Goal: Task Accomplishment & Management: Manage account settings

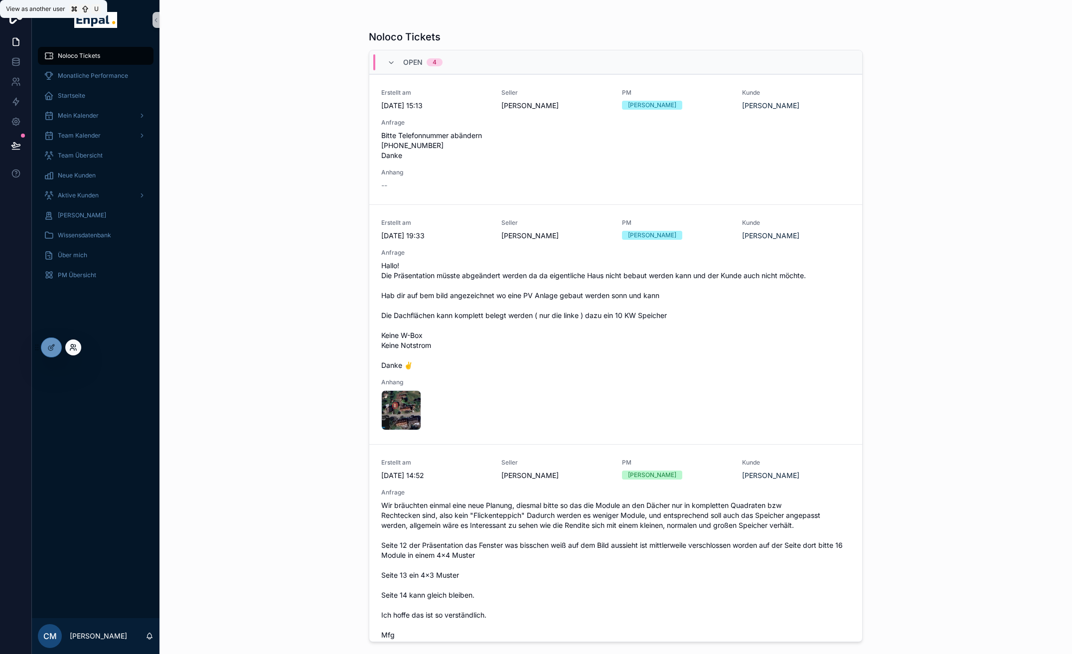
click at [72, 346] on icon at bounding box center [73, 347] width 8 height 8
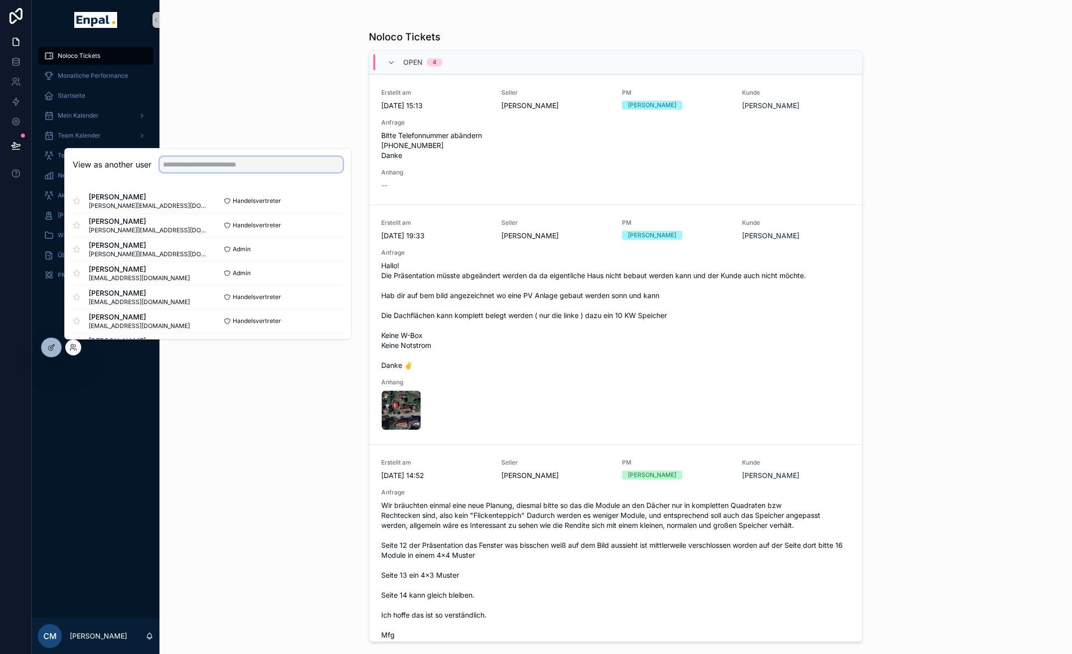
click at [194, 163] on input "text" at bounding box center [251, 165] width 183 height 16
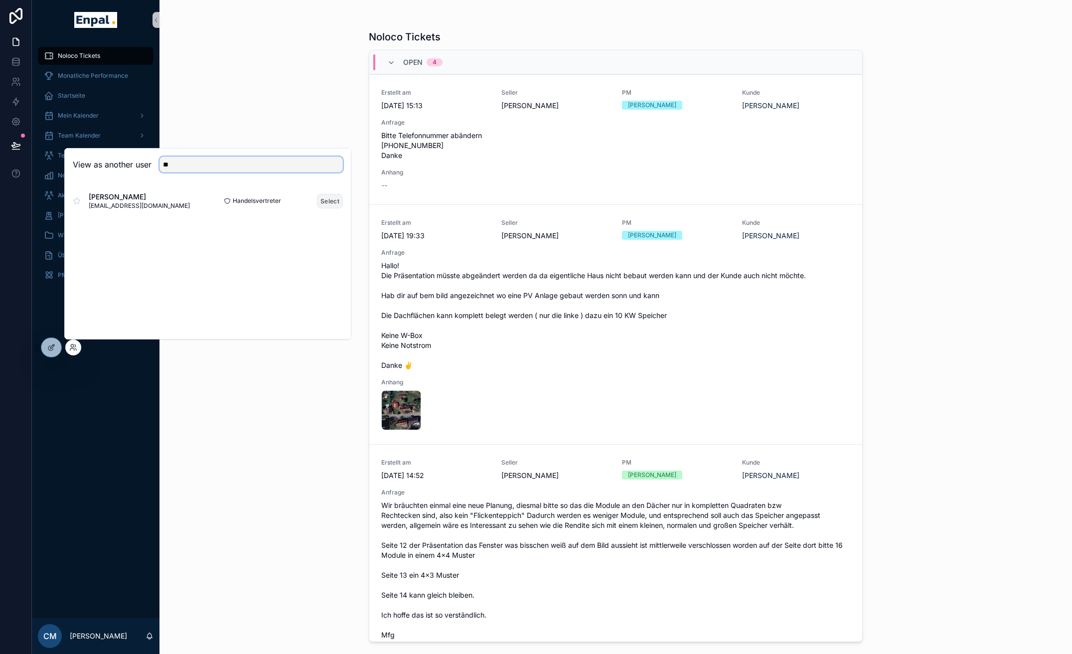
type input "**"
click at [337, 196] on button "Select" at bounding box center [330, 201] width 26 height 14
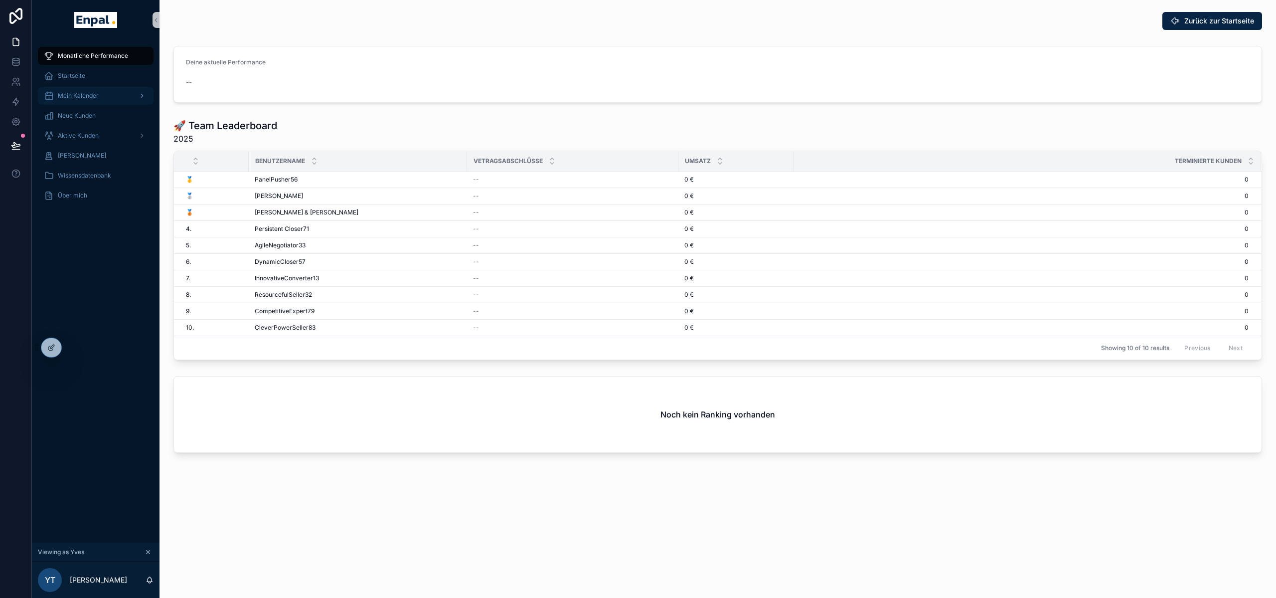
click at [81, 94] on span "Mein Kalender" at bounding box center [78, 96] width 41 height 8
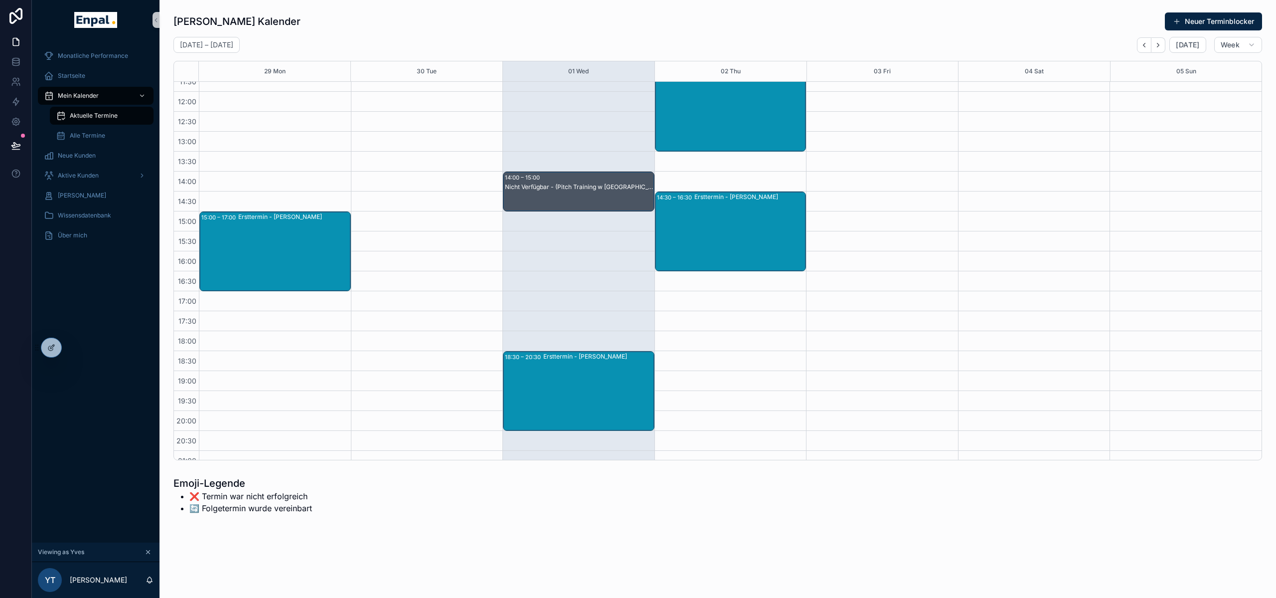
scroll to position [179, 0]
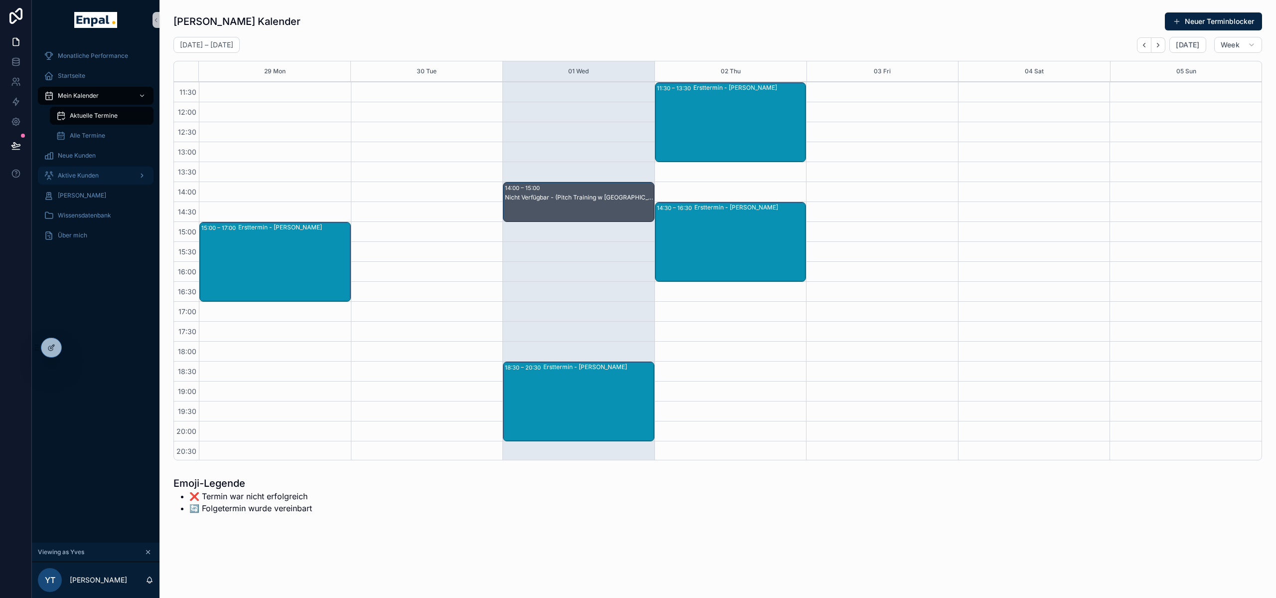
click at [81, 173] on span "Aktive Kunden" at bounding box center [78, 175] width 41 height 8
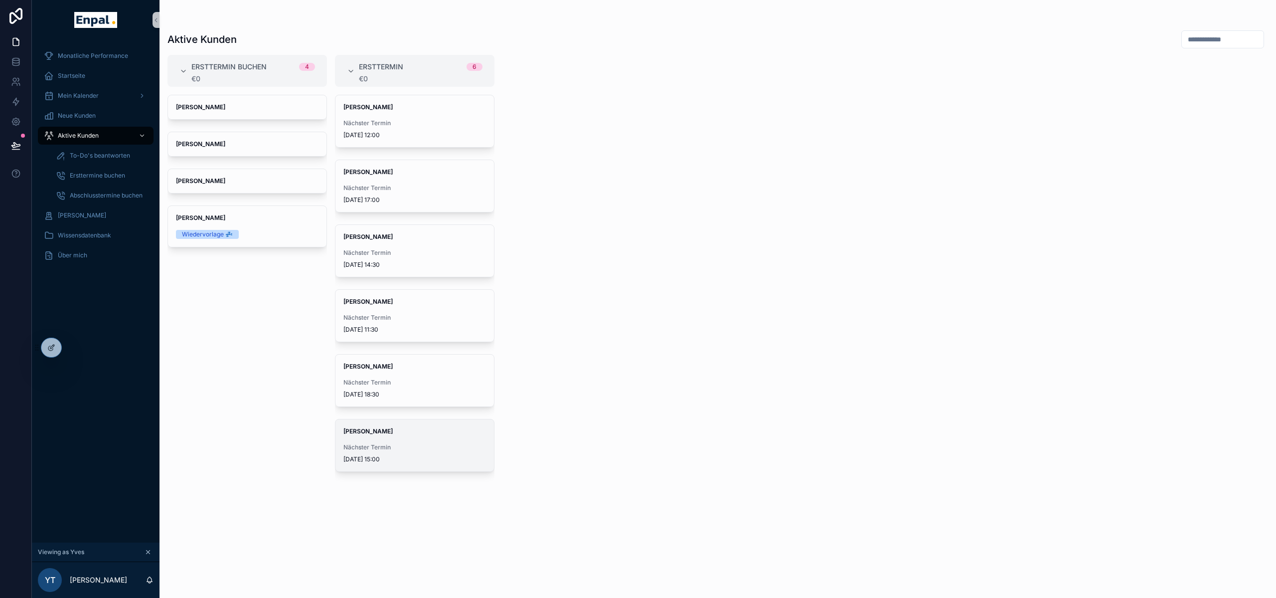
click at [398, 445] on span "Nächster Termin" at bounding box center [414, 447] width 143 height 8
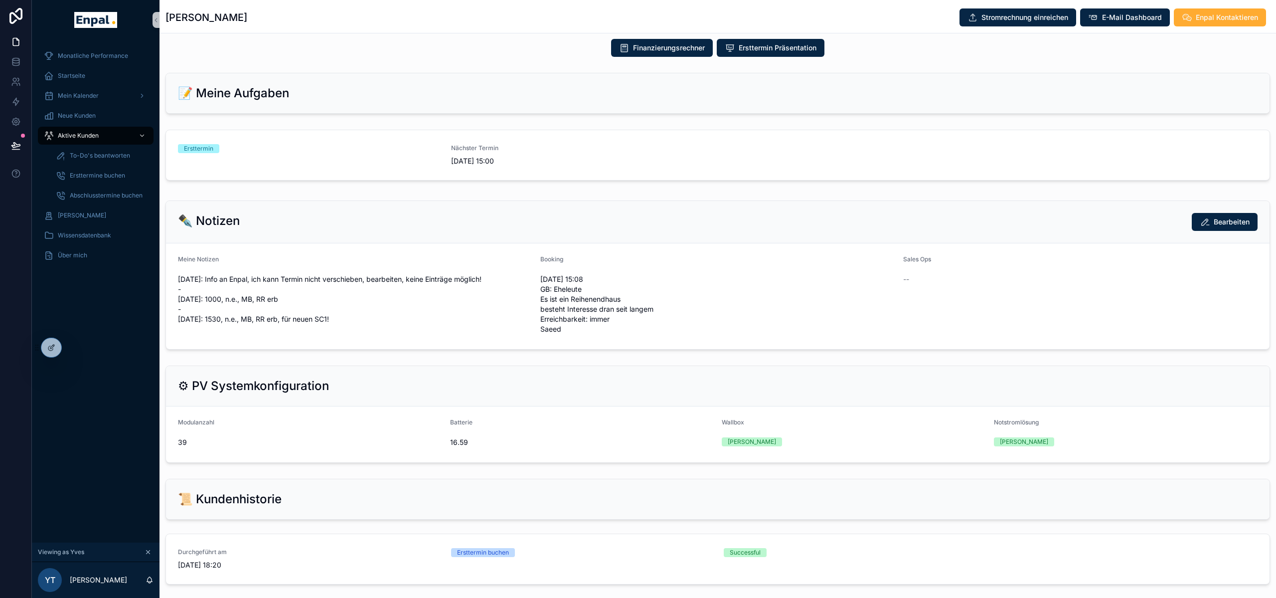
scroll to position [461, 0]
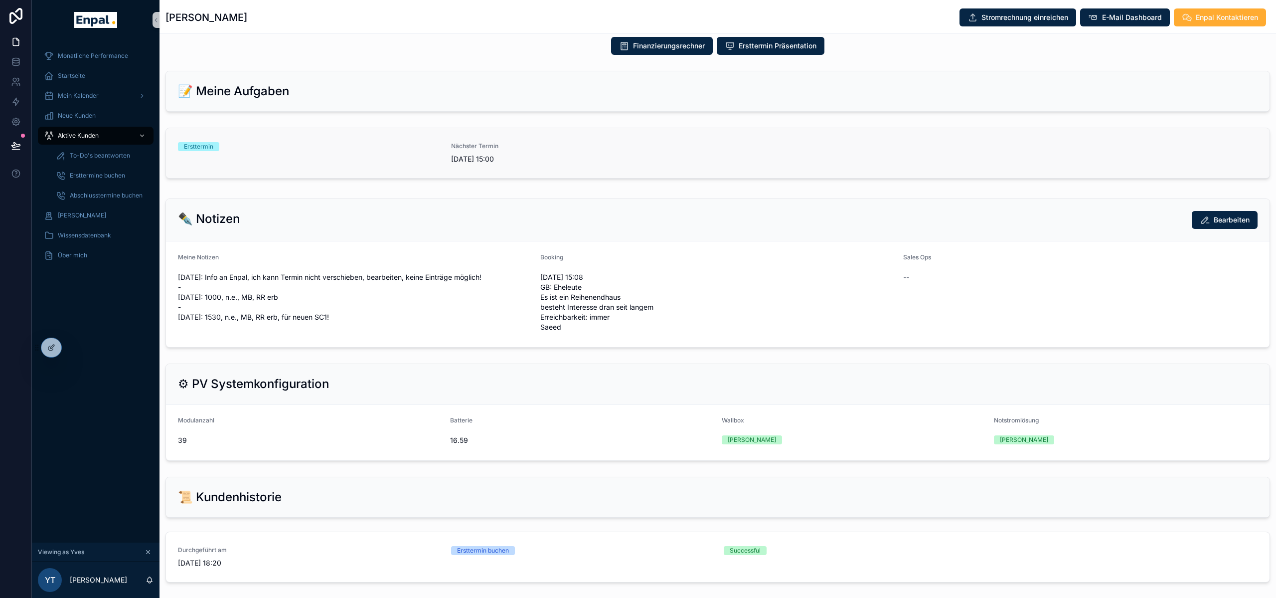
click at [202, 151] on div "Ersttermin" at bounding box center [198, 146] width 29 height 9
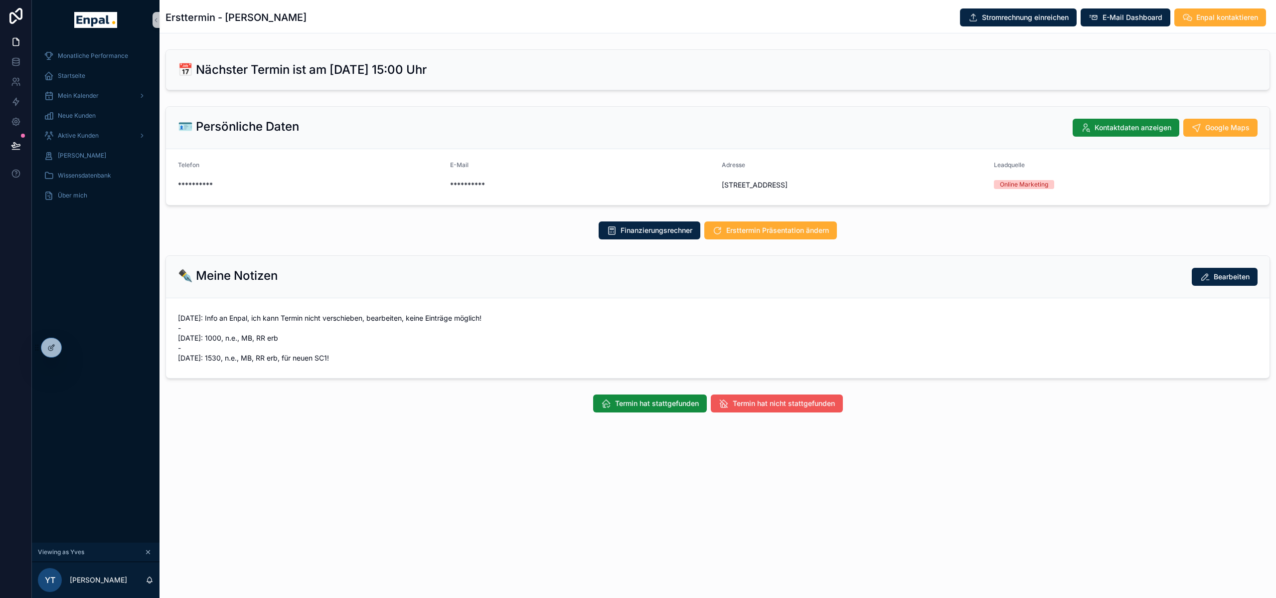
click at [761, 408] on span "Termin hat nicht stattgefunden" at bounding box center [784, 403] width 102 height 10
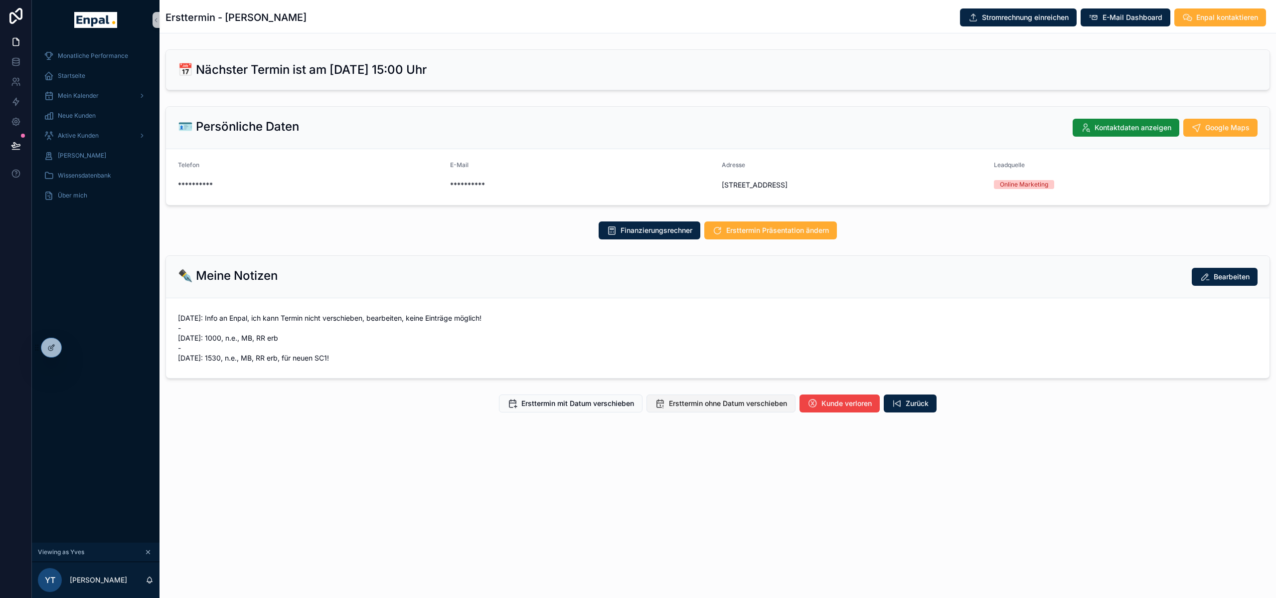
click at [705, 408] on span "Ersttermin ohne Datum verschieben" at bounding box center [728, 403] width 118 height 10
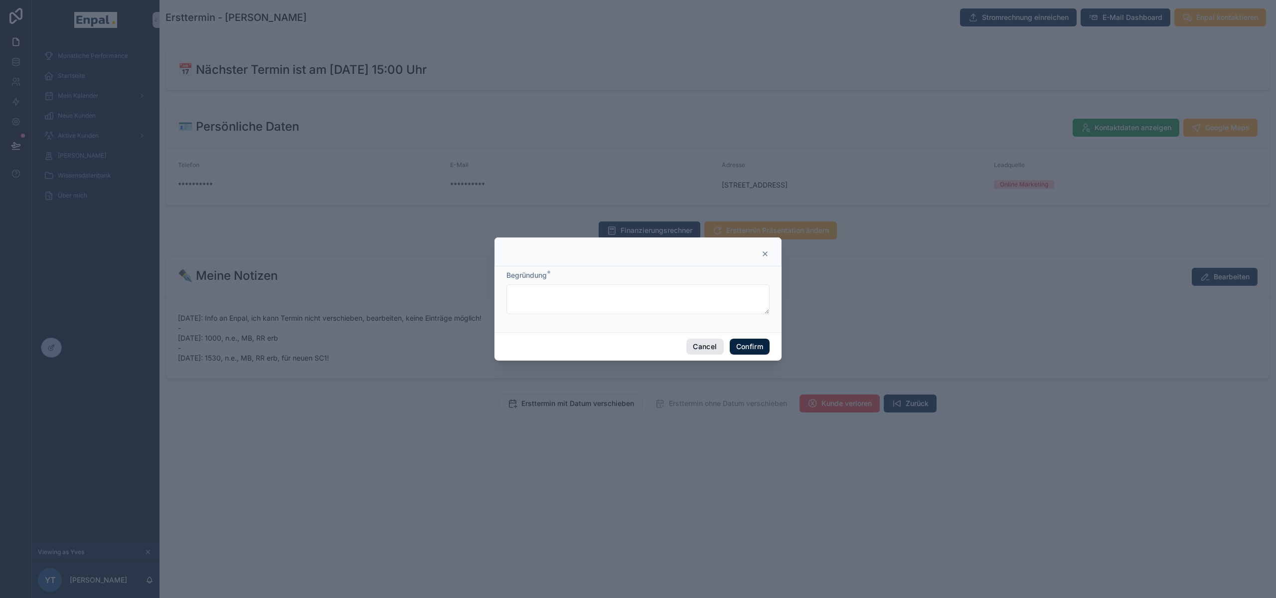
click at [705, 343] on button "Cancel" at bounding box center [704, 346] width 37 height 16
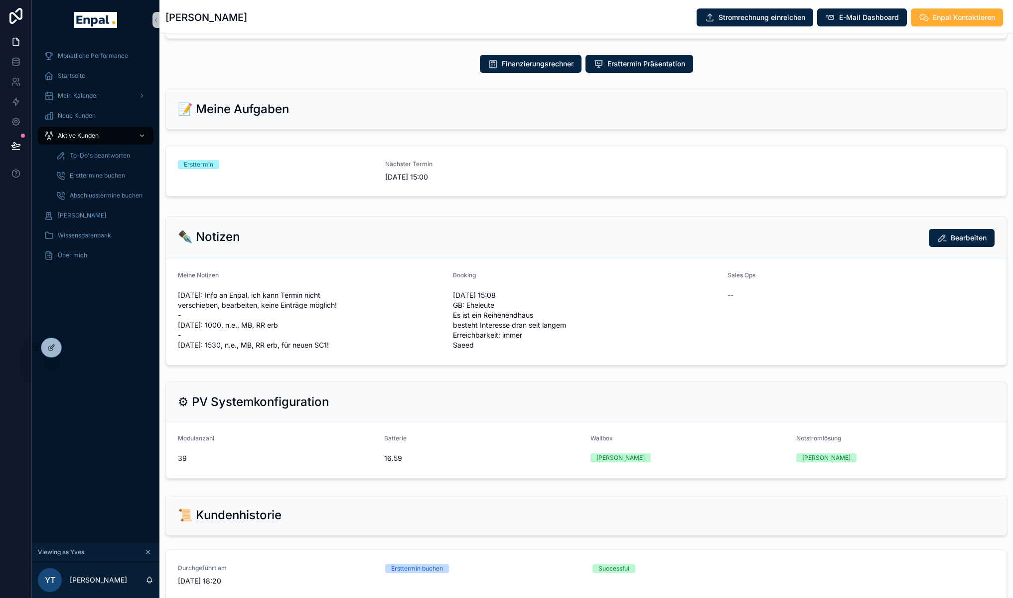
scroll to position [445, 0]
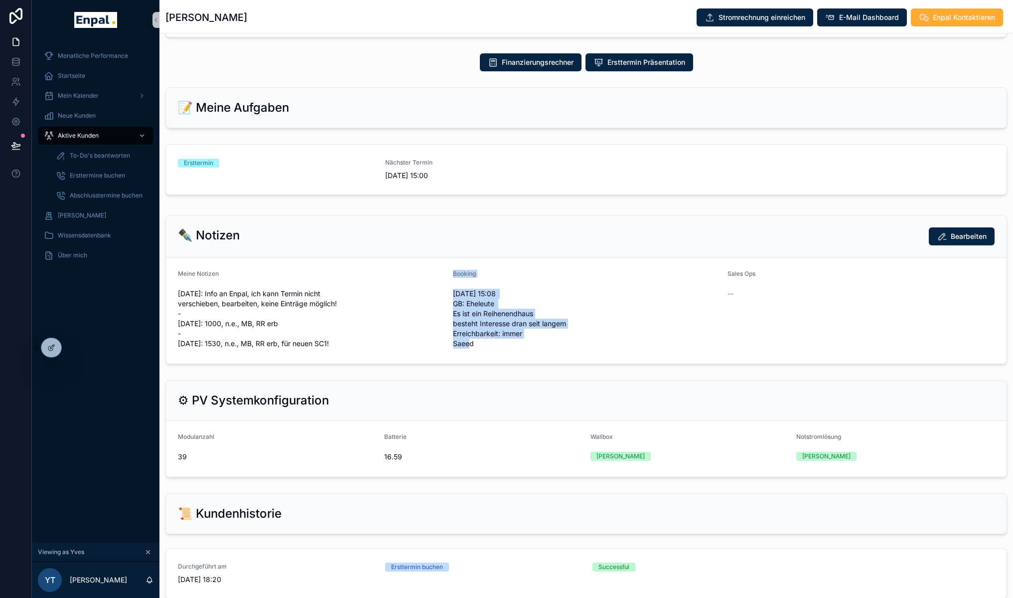
drag, startPoint x: 484, startPoint y: 357, endPoint x: 453, endPoint y: 284, distance: 78.9
click at [453, 284] on div "Booking [DATE] 15:08 GB: Eheleute Es ist ein Reihenendhaus besteht Interesse dr…" at bounding box center [586, 311] width 267 height 82
click at [462, 304] on span "[DATE] 15:08 GB: Eheleute Es ist ein Reihenendhaus besteht Interesse dran seit …" at bounding box center [586, 319] width 267 height 60
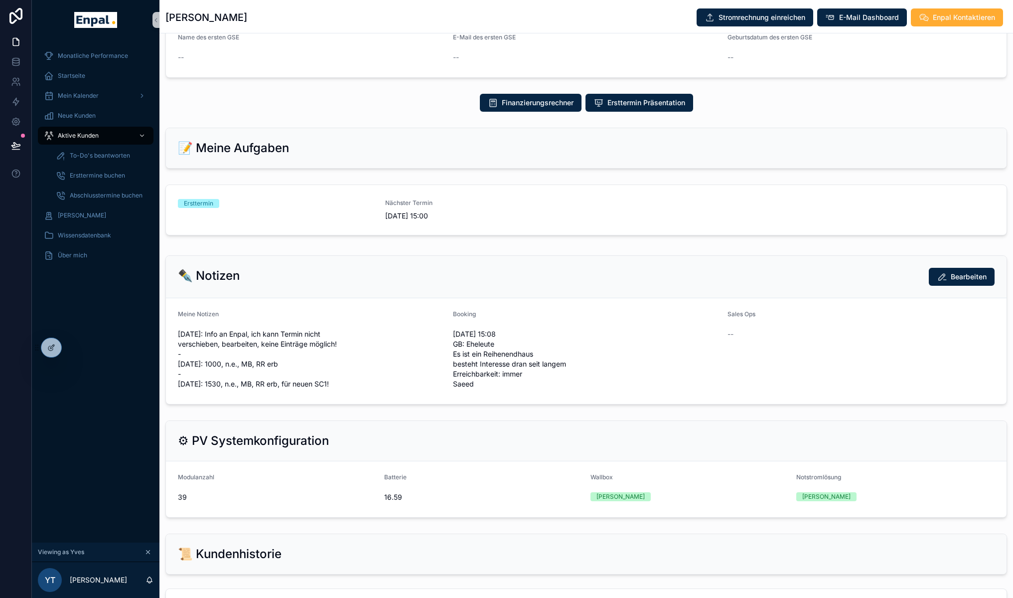
scroll to position [415, 0]
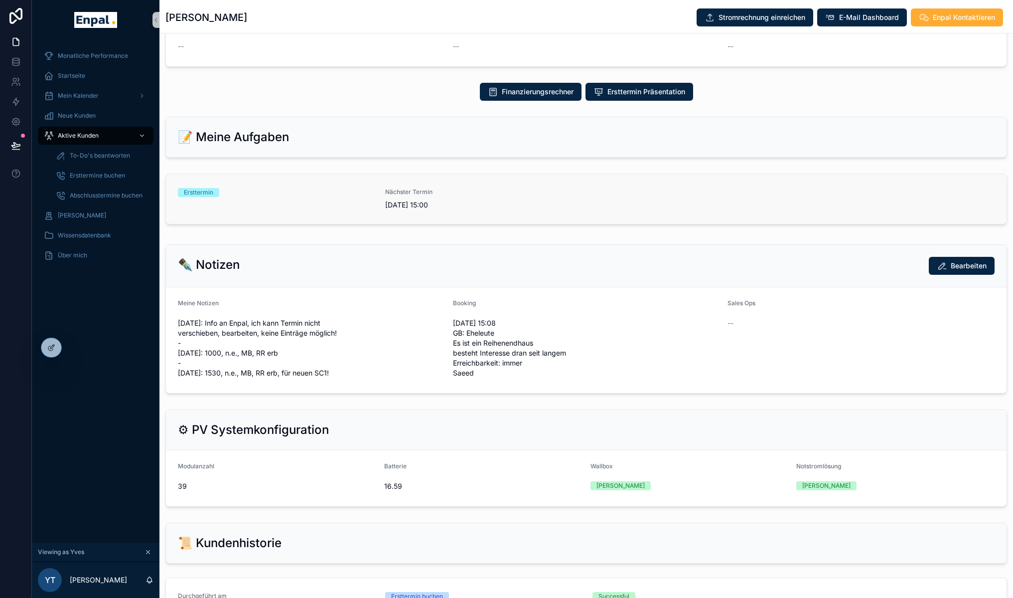
click at [220, 207] on div "Ersttermin" at bounding box center [275, 199] width 195 height 22
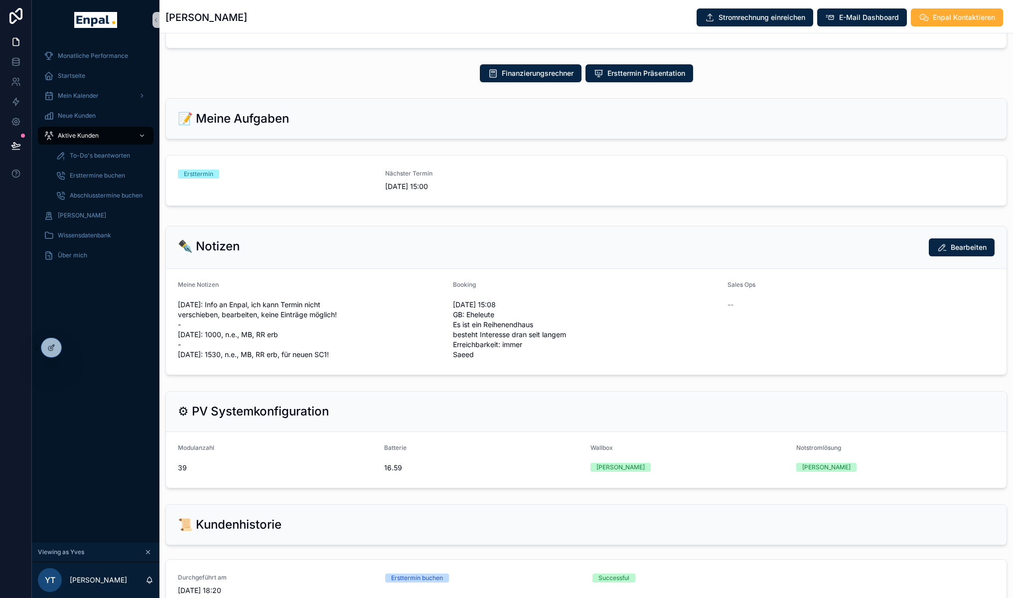
scroll to position [467, 0]
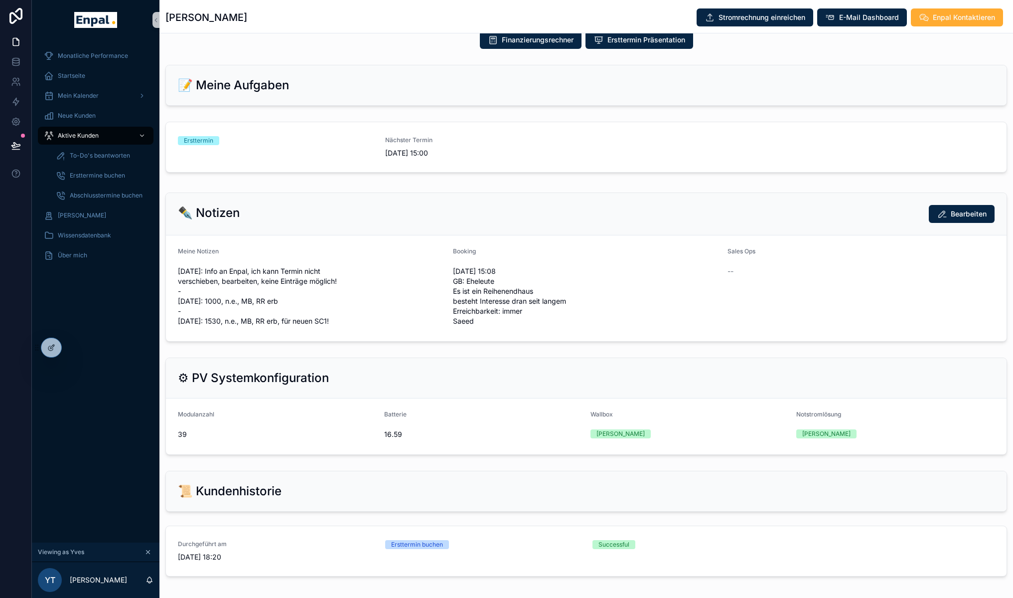
click at [207, 145] on div "Ersttermin" at bounding box center [198, 140] width 29 height 9
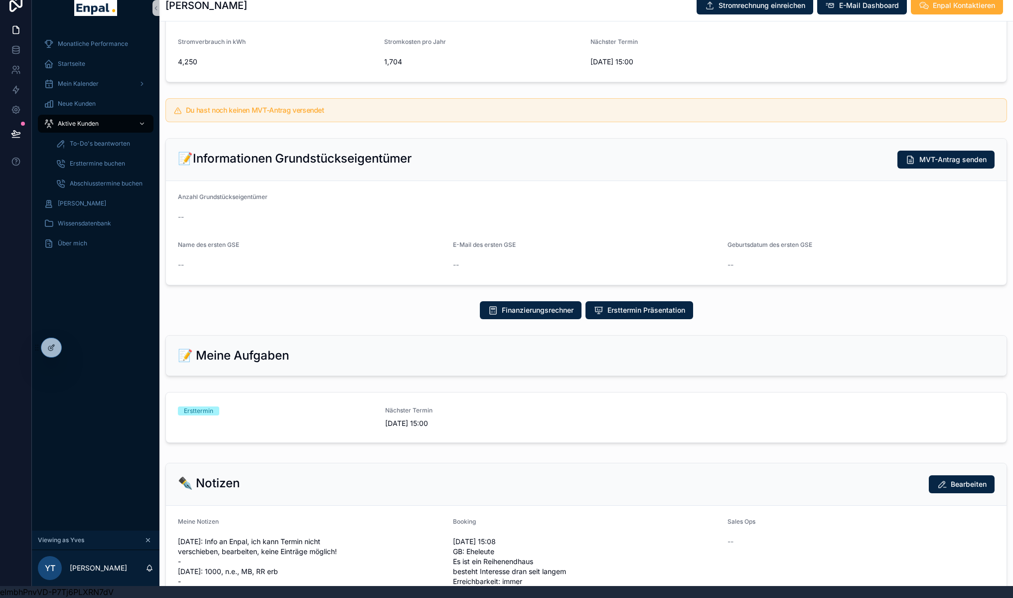
scroll to position [197, 0]
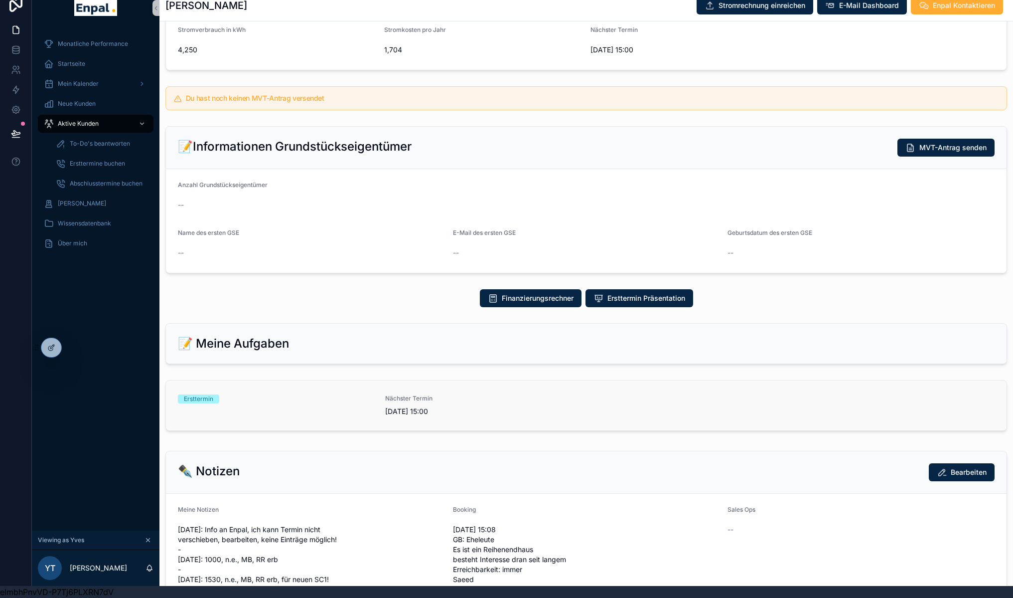
click at [205, 403] on div "Ersttermin" at bounding box center [198, 398] width 29 height 9
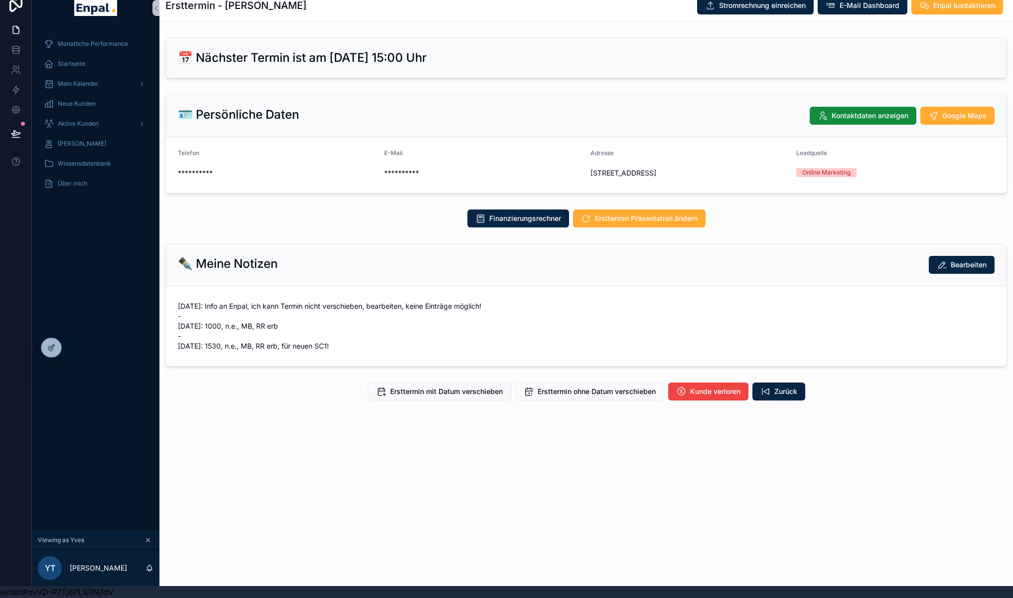
drag, startPoint x: 350, startPoint y: 357, endPoint x: 179, endPoint y: 314, distance: 176.3
click at [178, 314] on span "[DATE]: Info an Enpal, ich kann Termin nicht verschieben, bearbeiten, keine Ein…" at bounding box center [586, 326] width 817 height 50
